Goal: Information Seeking & Learning: Learn about a topic

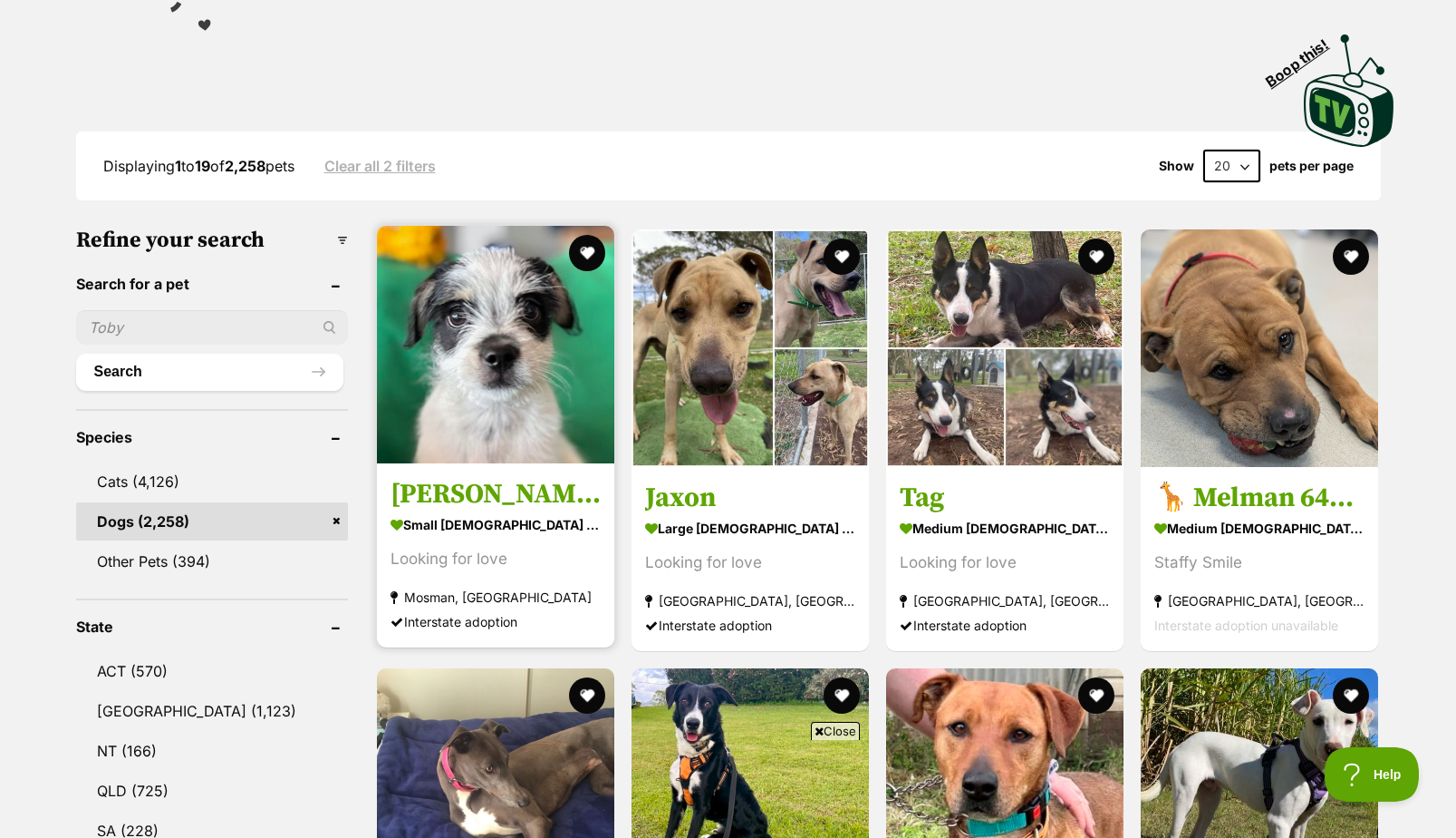
click at [493, 379] on img at bounding box center [495, 344] width 237 height 237
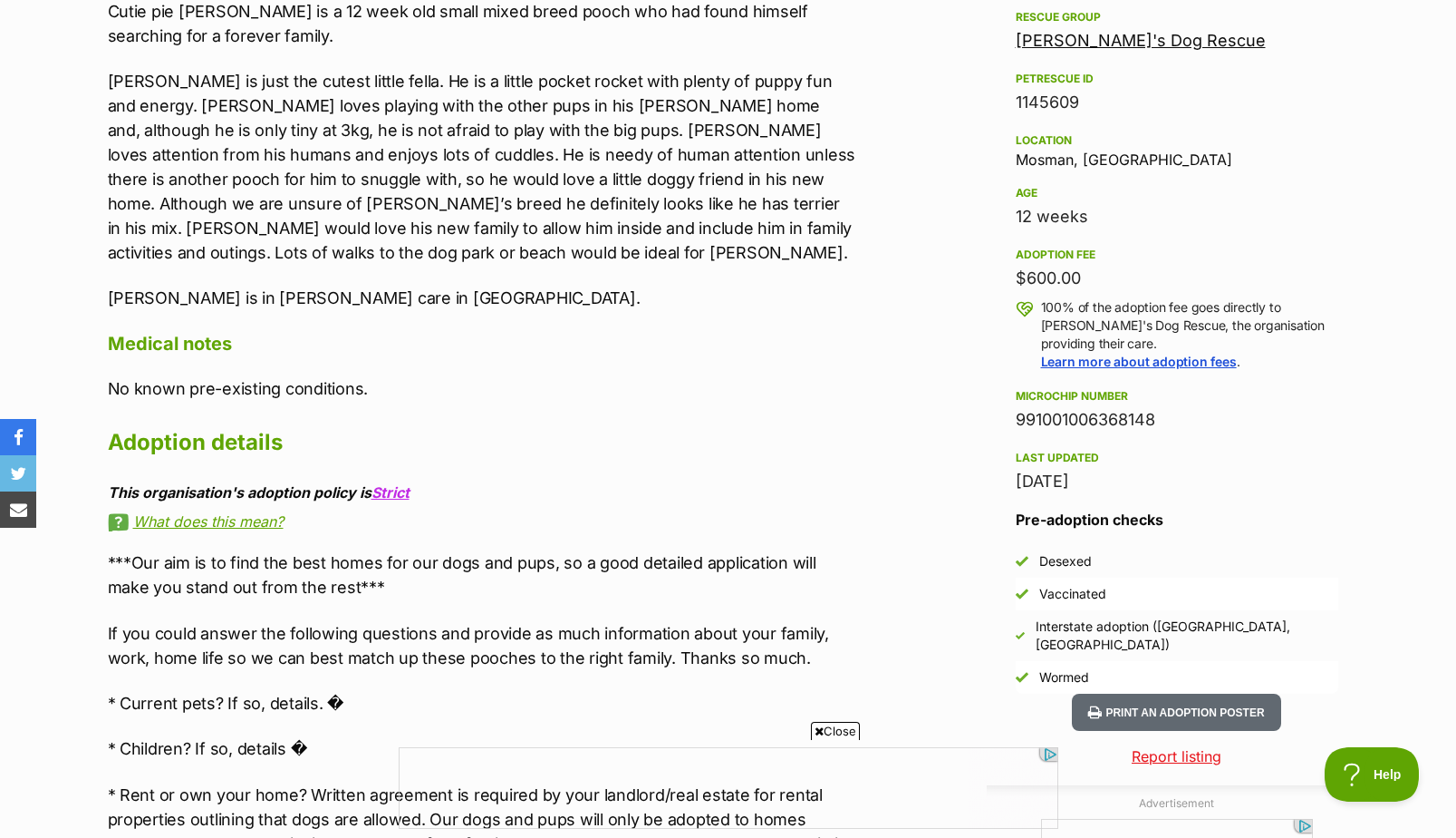
scroll to position [1088, 0]
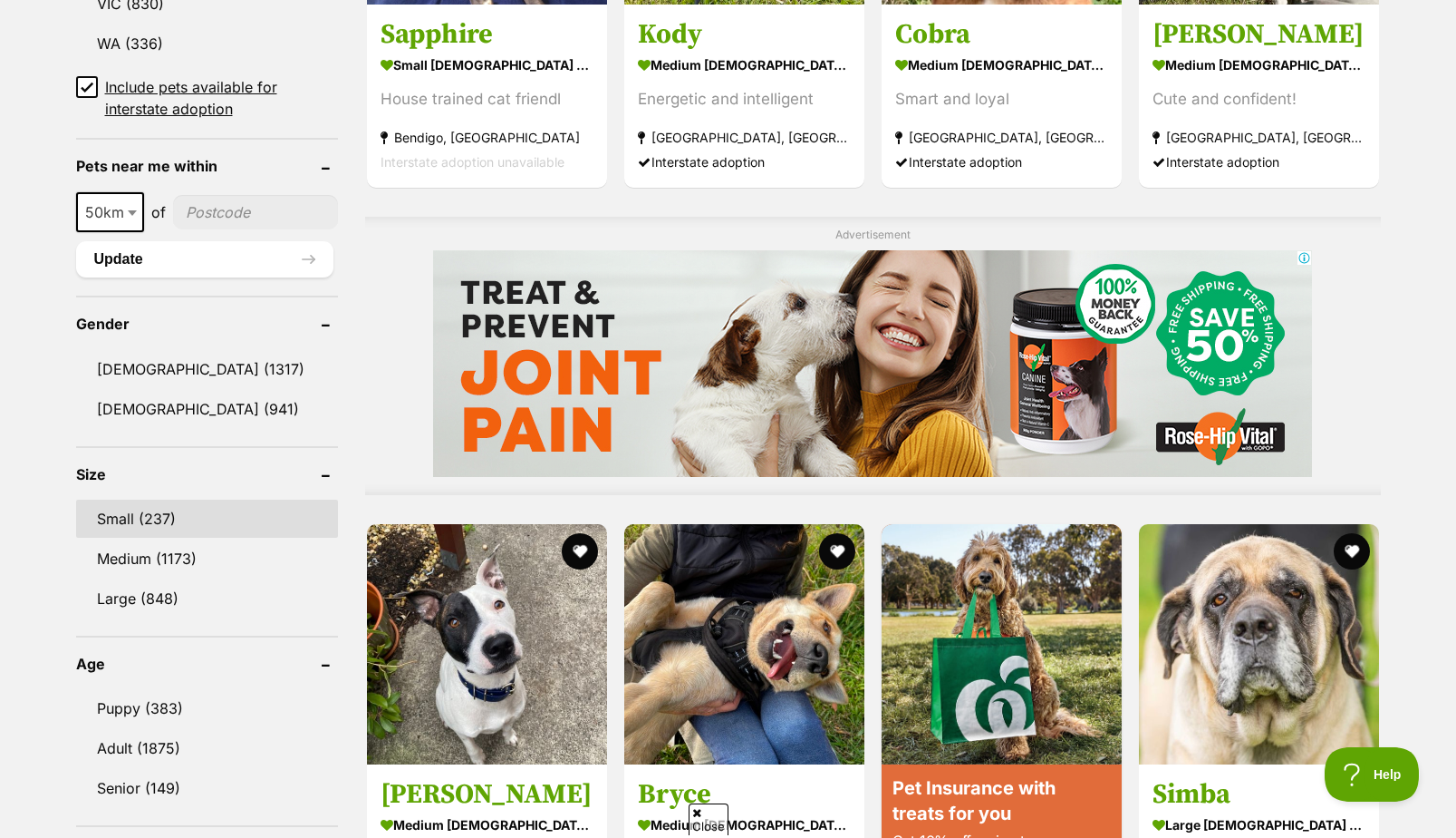
click at [151, 521] on link "Small (237)" at bounding box center [207, 519] width 262 height 38
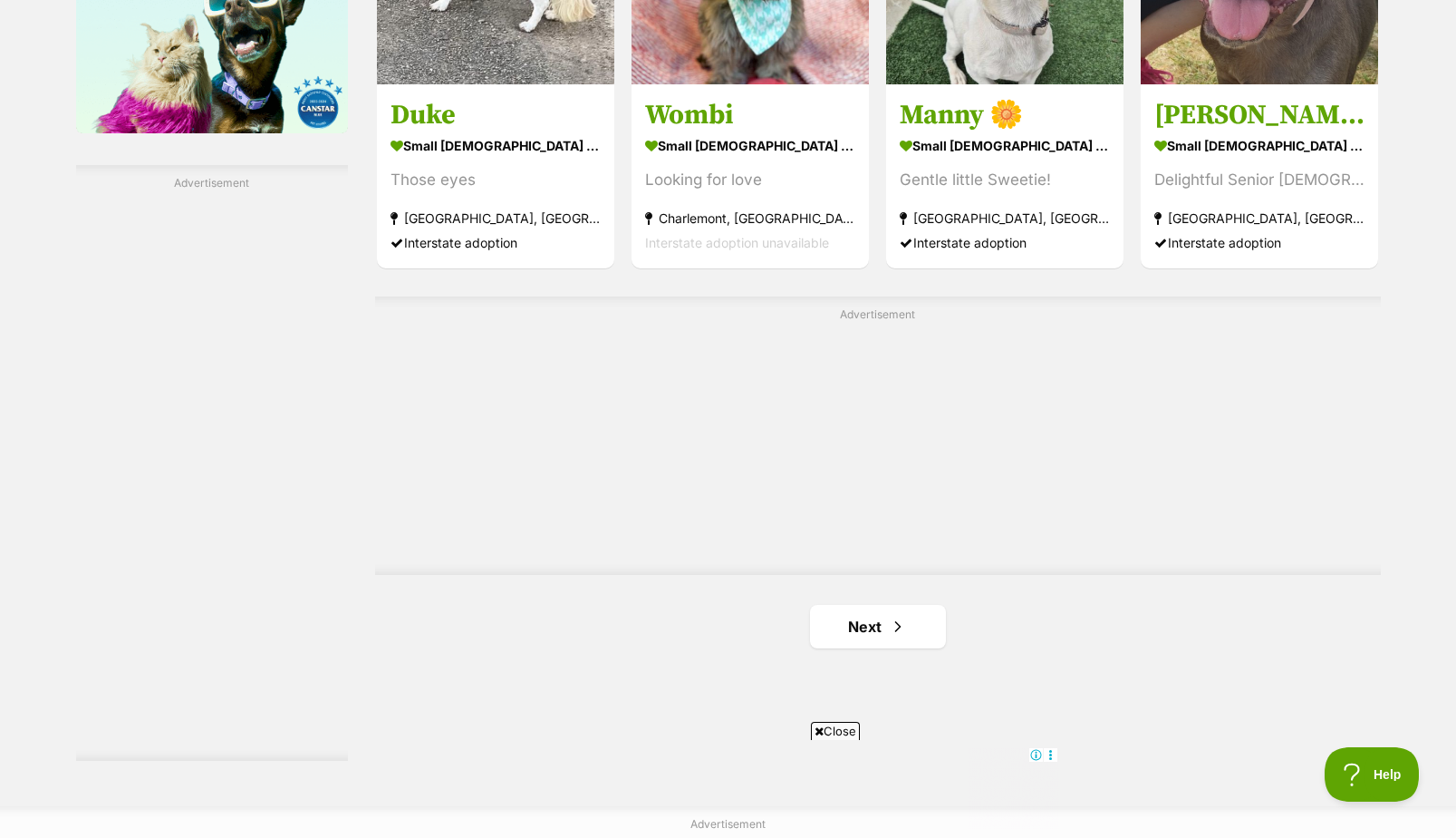
scroll to position [3174, 0]
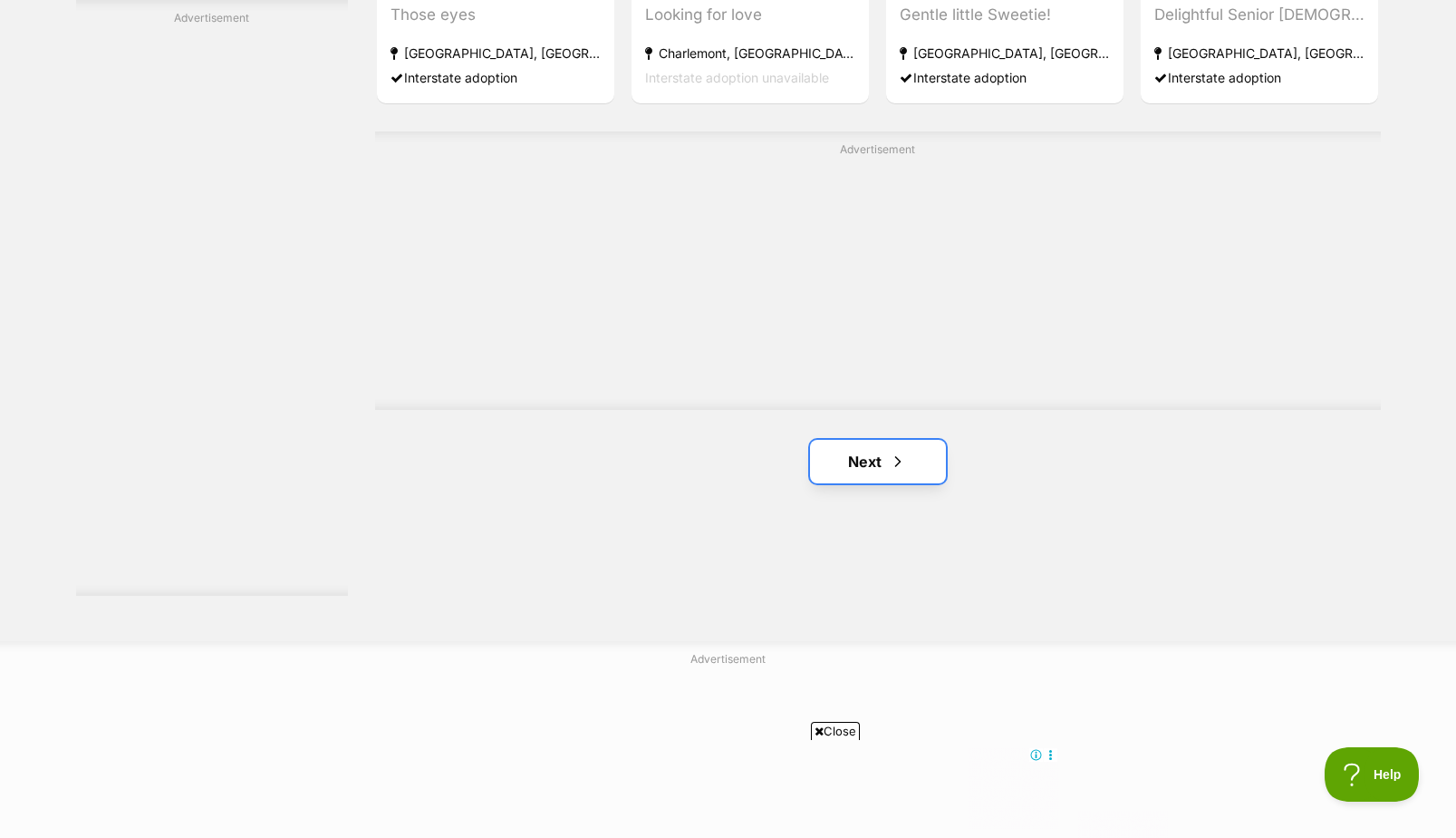
click at [882, 471] on link "Next" at bounding box center [878, 461] width 136 height 44
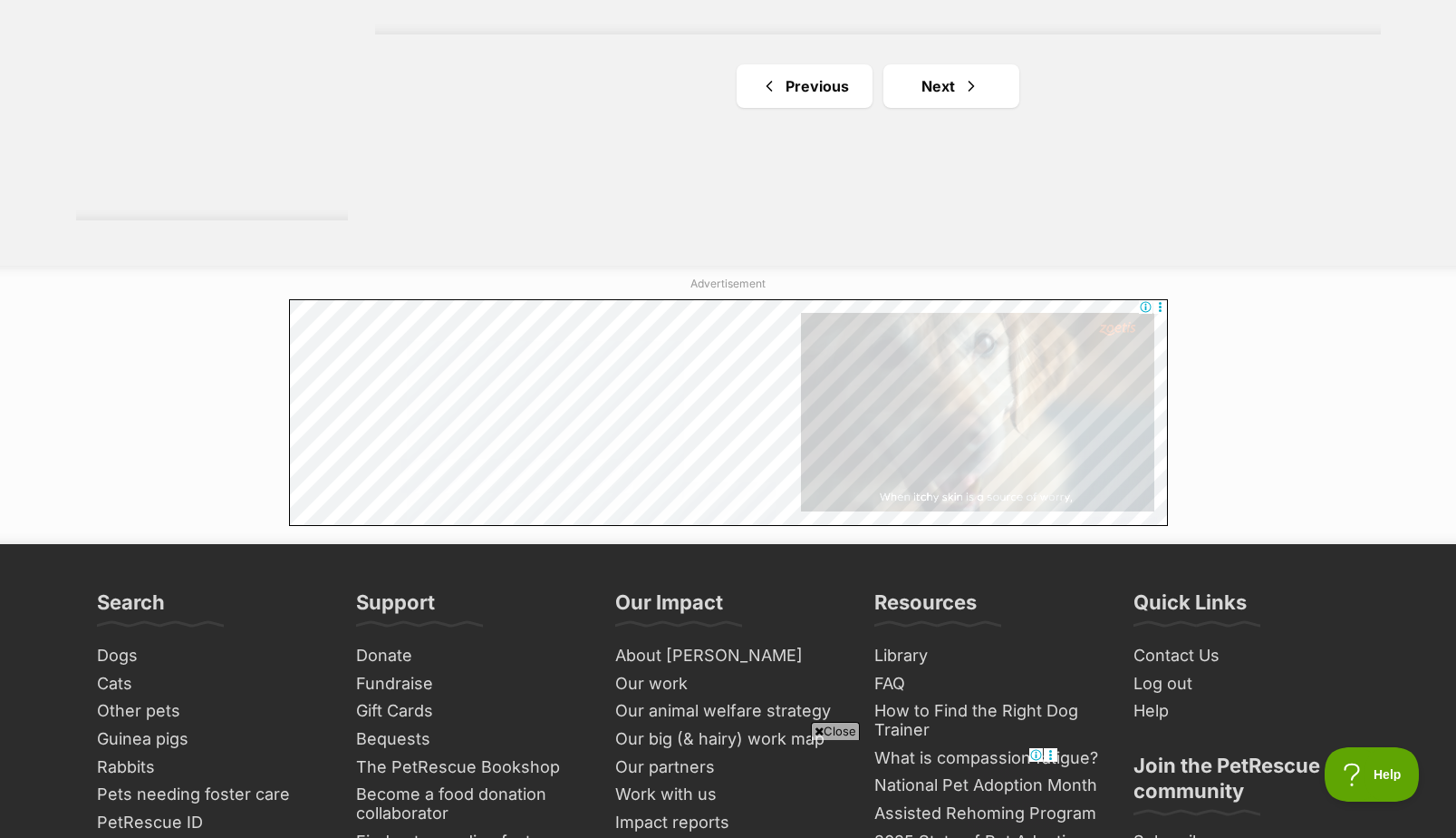
scroll to position [3355, 0]
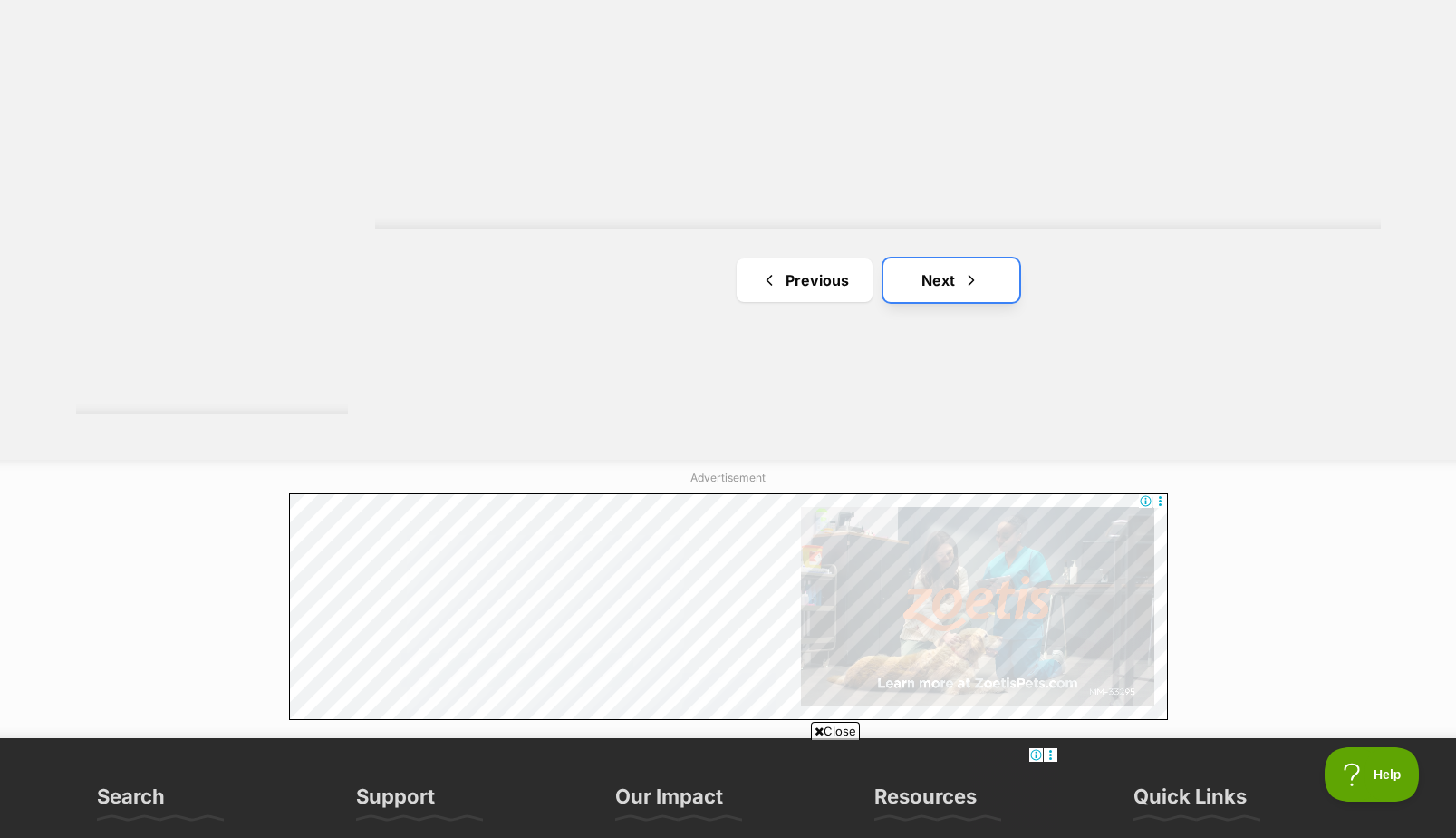
click at [972, 287] on span "Next page" at bounding box center [971, 279] width 18 height 22
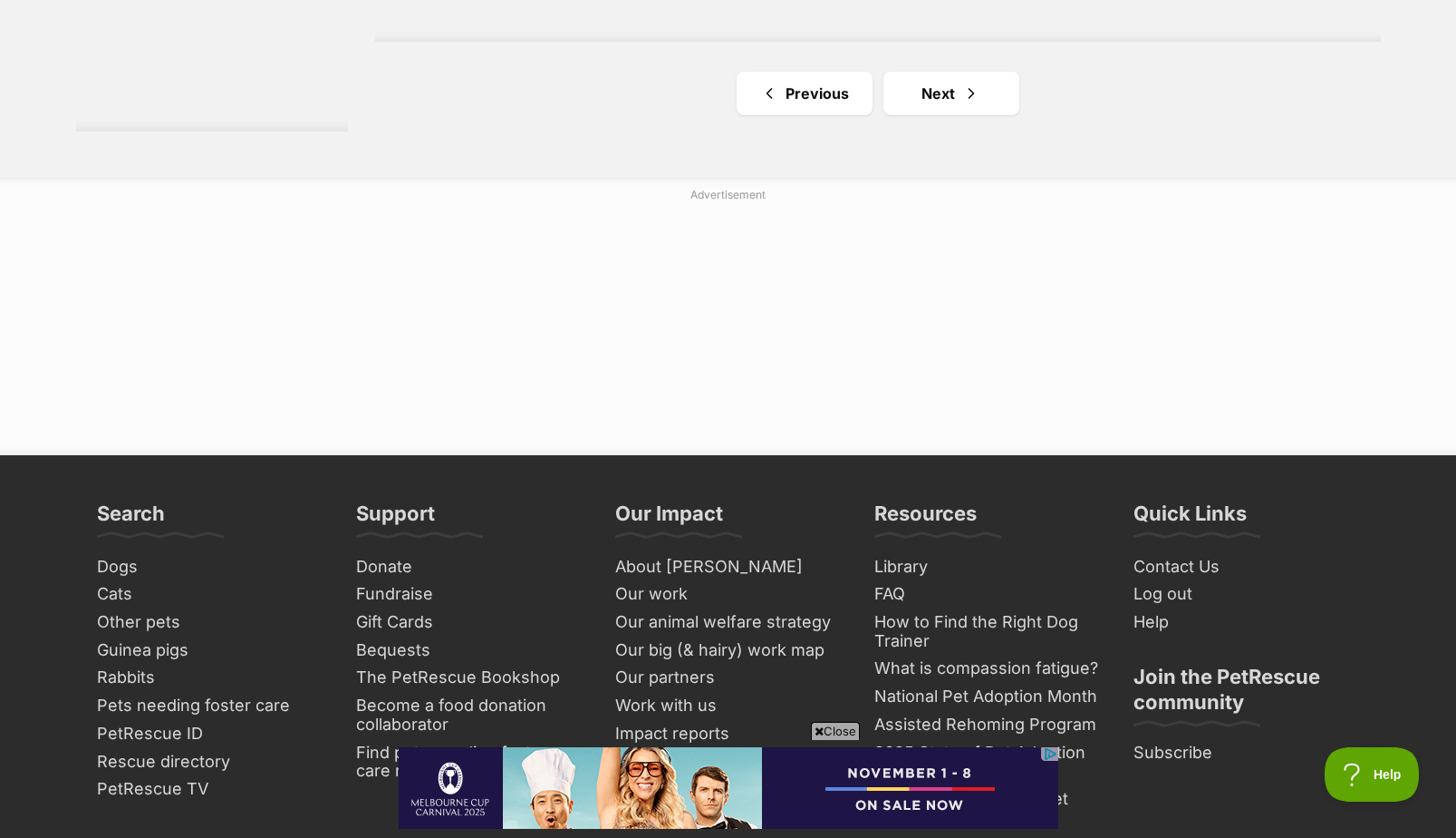
scroll to position [3717, 0]
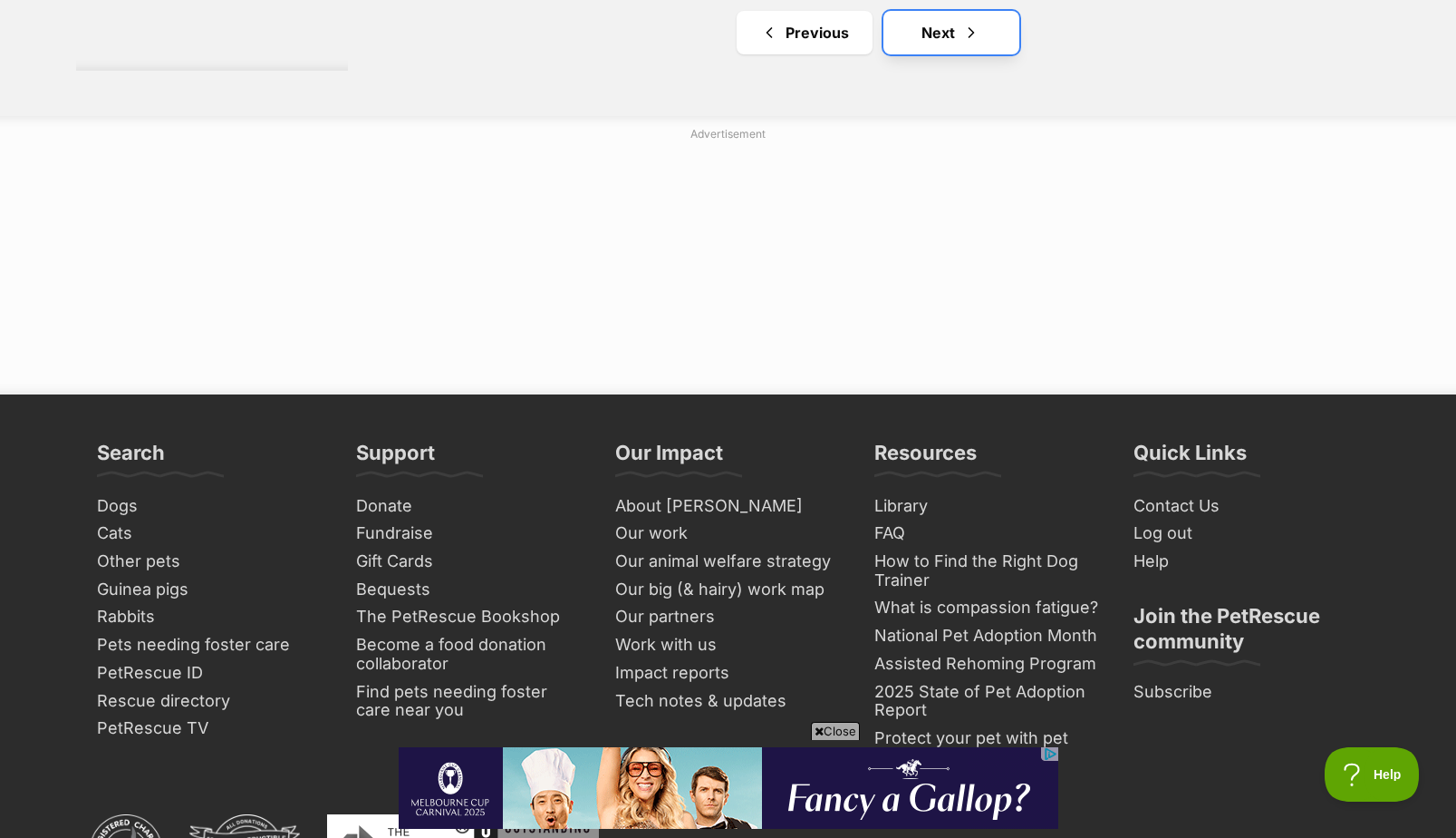
click at [959, 41] on link "Next" at bounding box center [951, 32] width 136 height 44
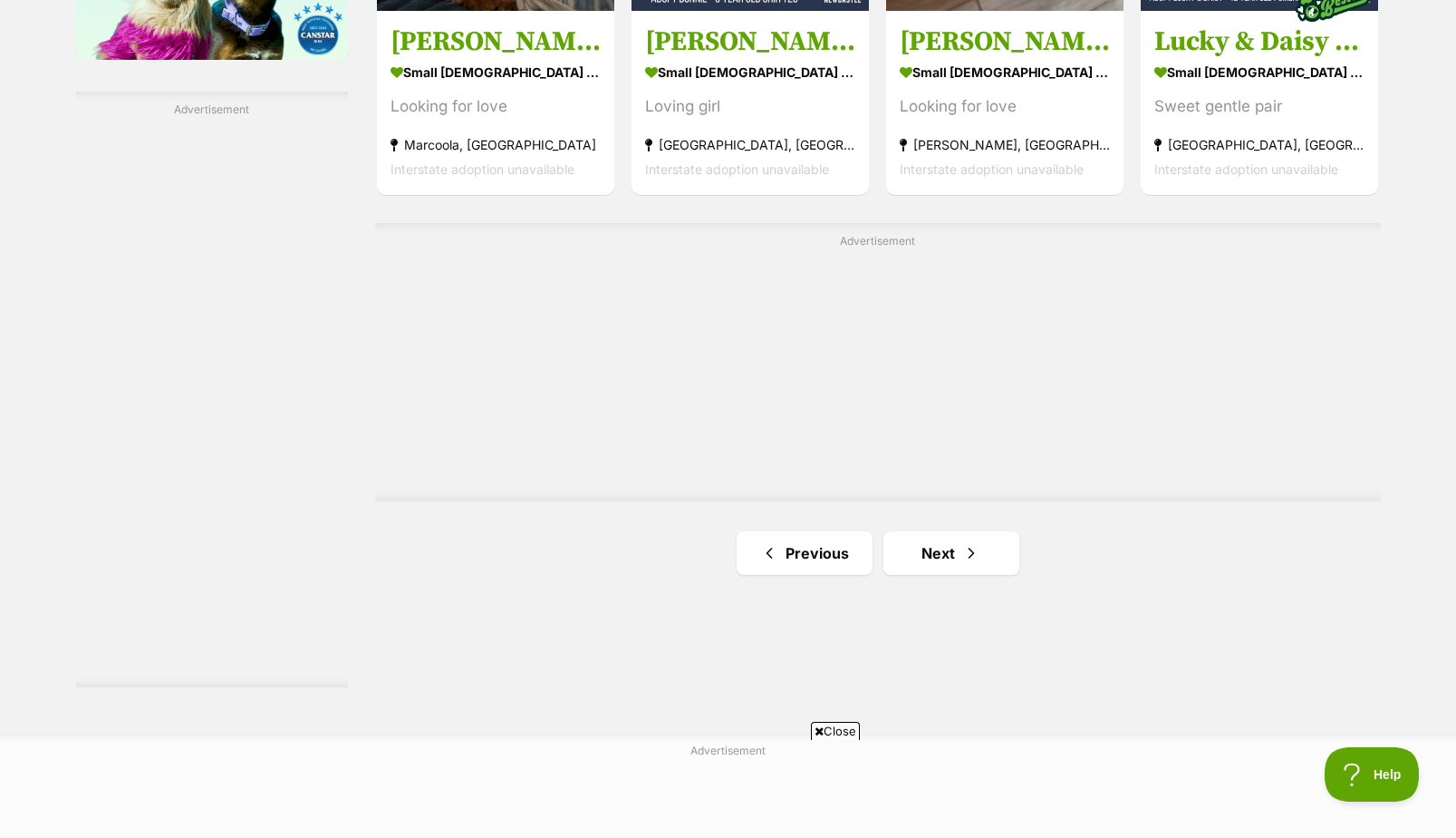
scroll to position [3083, 0]
click at [990, 557] on link "Next" at bounding box center [951, 552] width 136 height 44
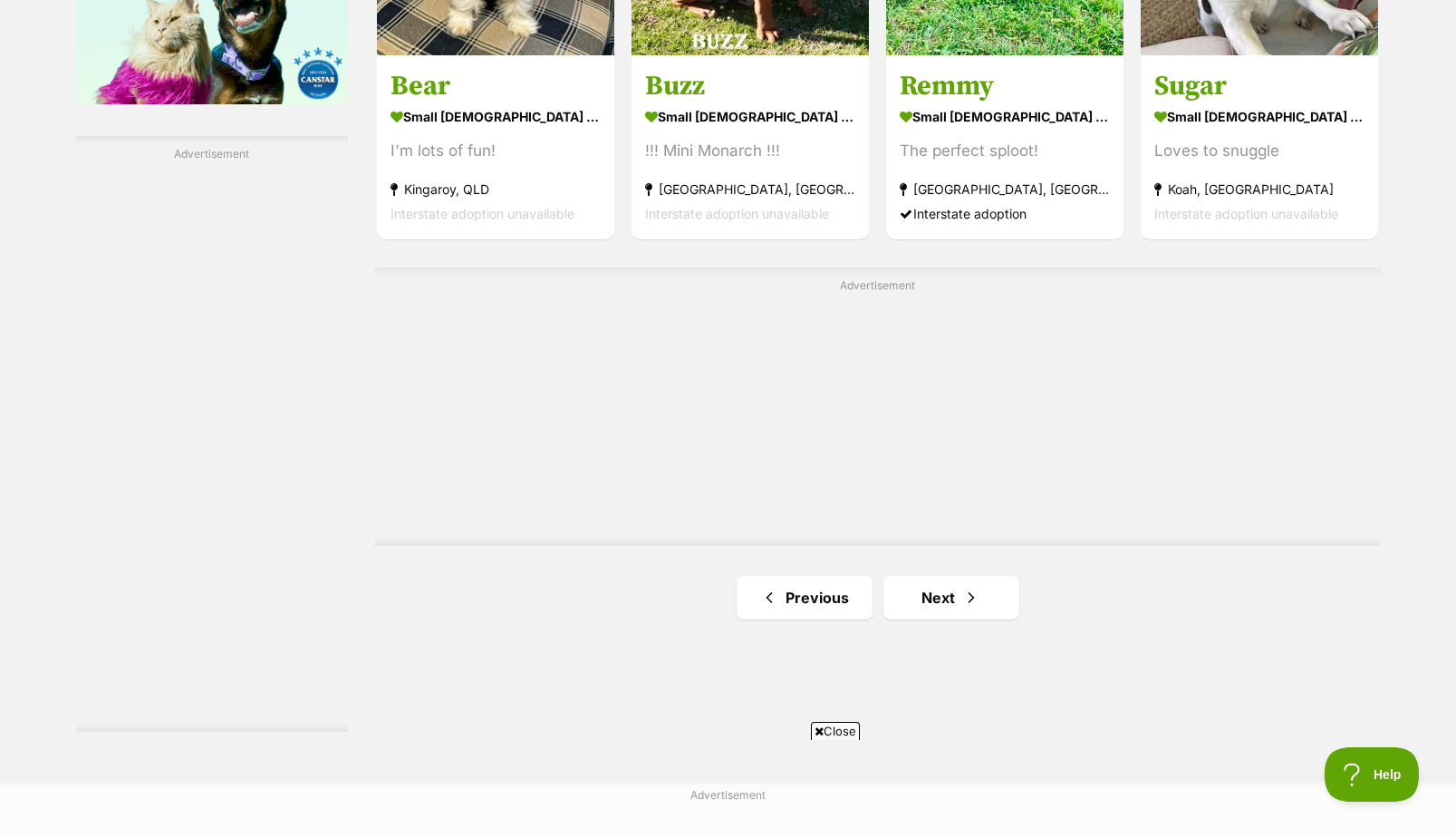
scroll to position [3083, 0]
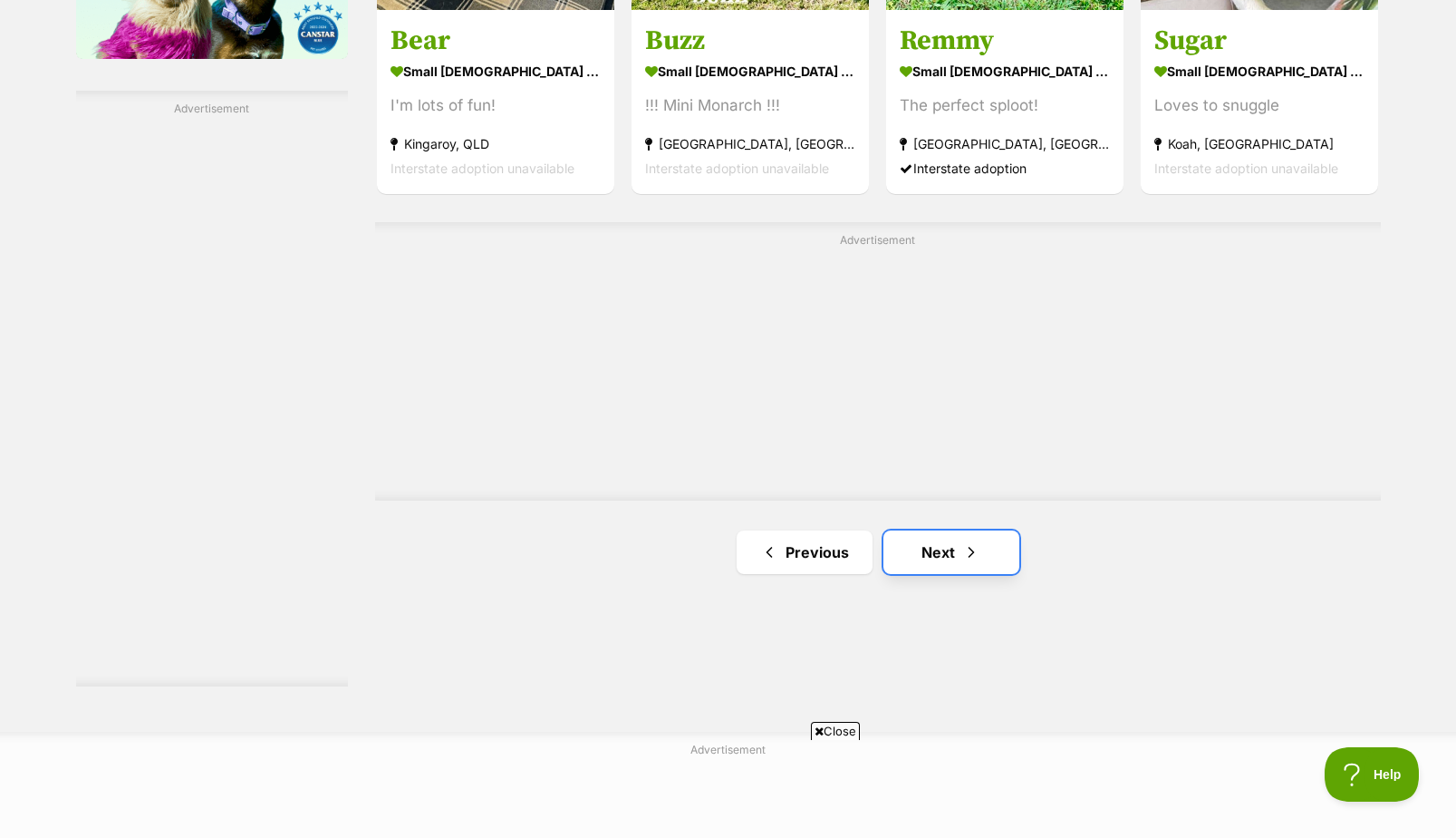
click at [946, 546] on link "Next" at bounding box center [951, 552] width 136 height 44
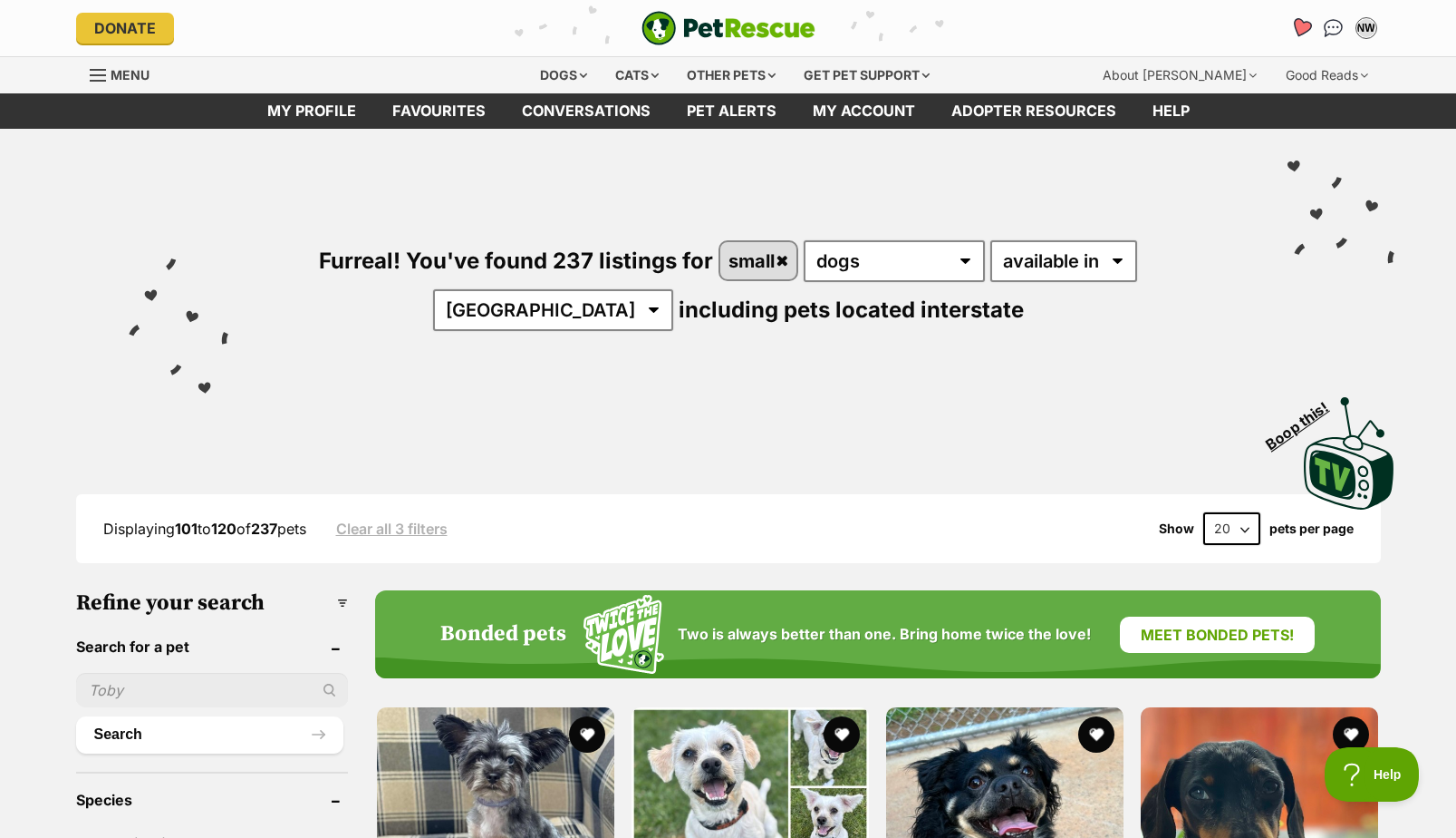
click at [1301, 31] on icon "Favourites" at bounding box center [1300, 28] width 22 height 21
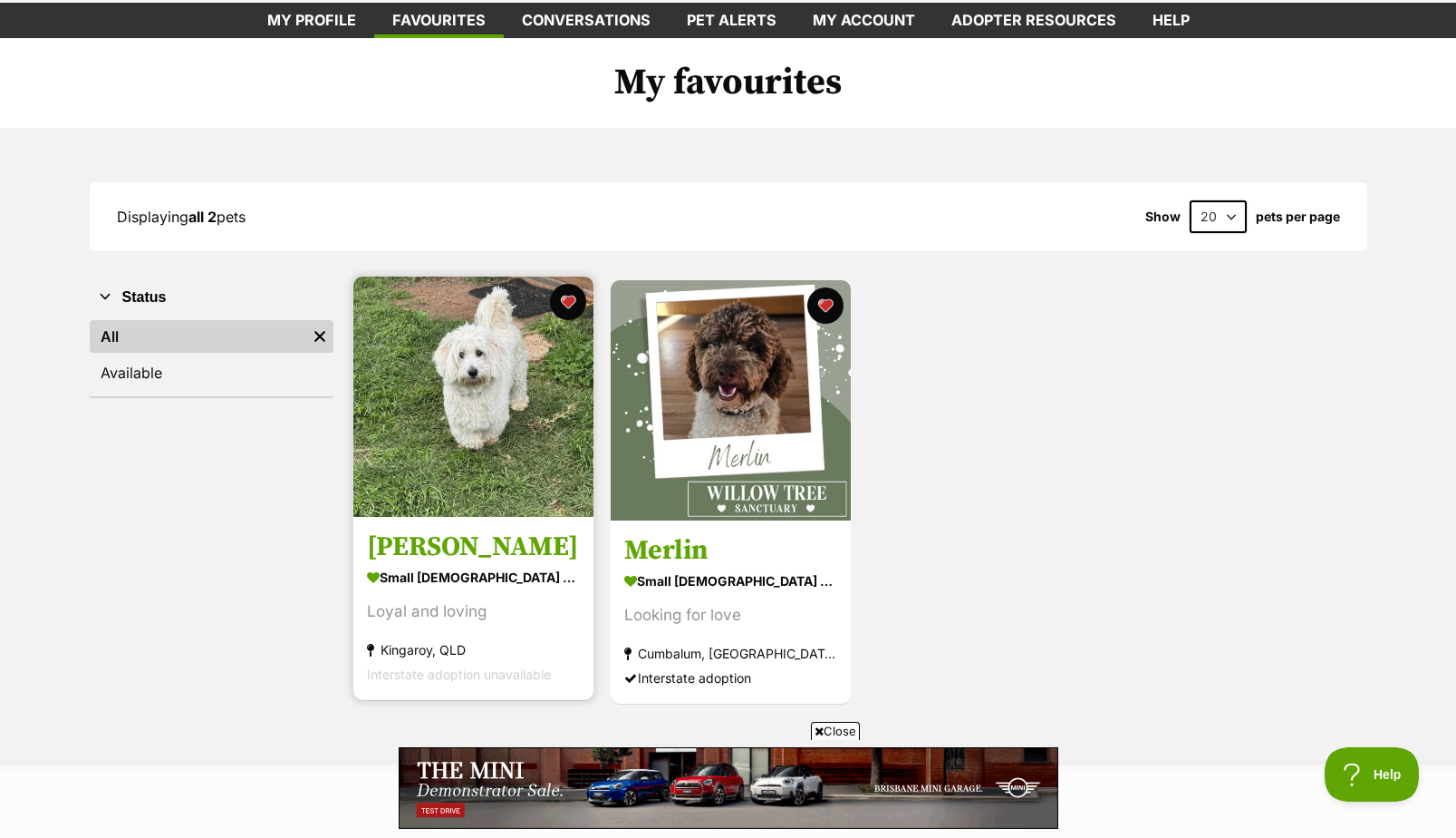
click at [491, 424] on img at bounding box center [474, 397] width 240 height 240
